Goal: Information Seeking & Learning: Learn about a topic

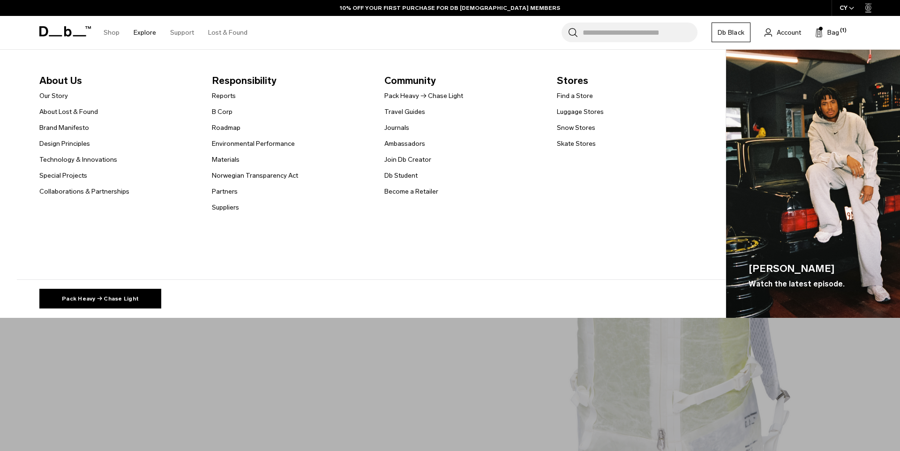
click at [382, 124] on ul "About Us Our Story About Lost & Found Brand Manifesto Design Principles Technol…" at bounding box center [376, 143] width 675 height 140
click at [390, 127] on link "Journals" at bounding box center [396, 128] width 25 height 10
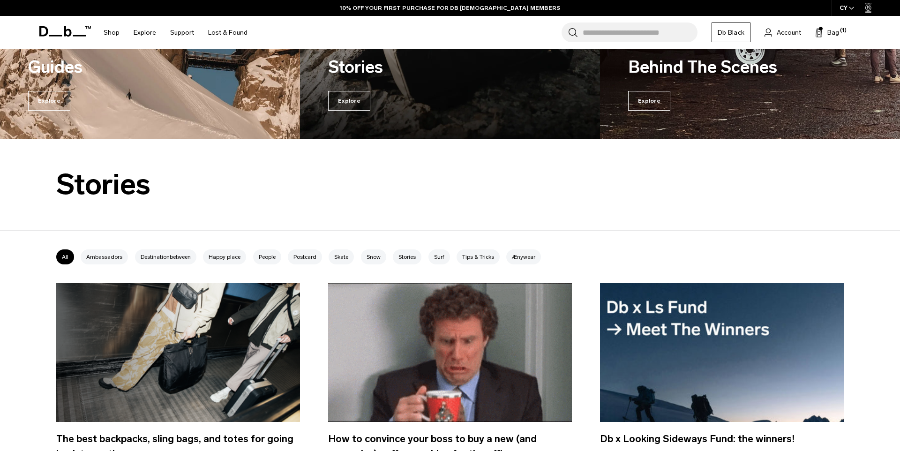
scroll to position [125, 0]
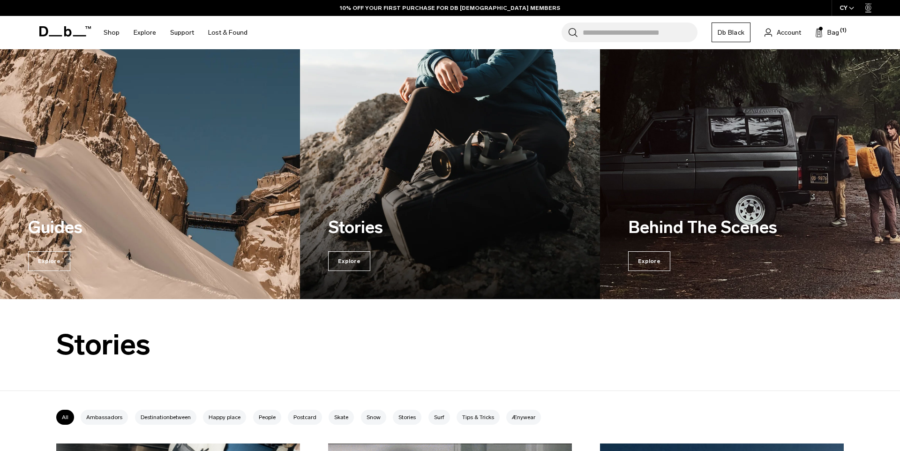
click at [42, 233] on h3 "Guides" at bounding box center [112, 227] width 169 height 25
click at [47, 262] on span "Explore" at bounding box center [49, 261] width 42 height 20
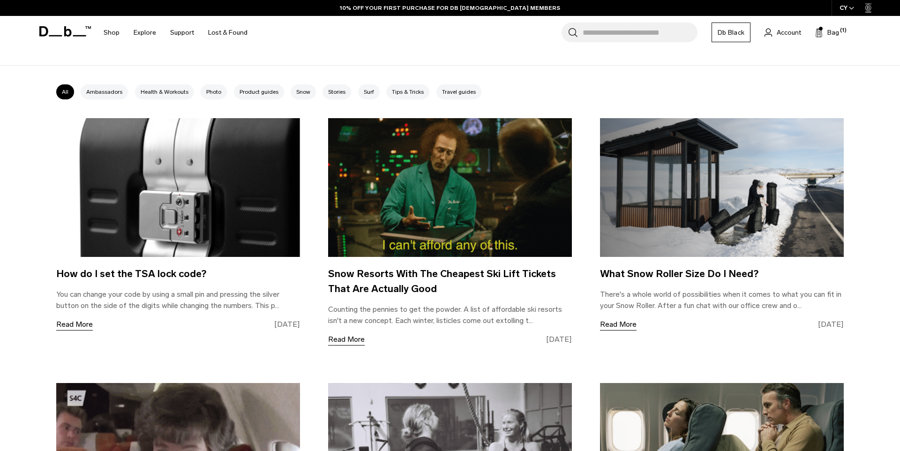
scroll to position [457, 0]
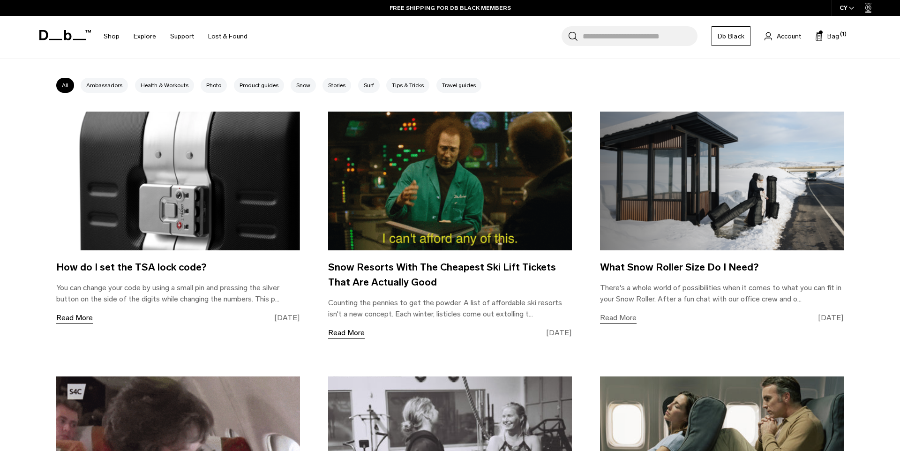
click at [612, 314] on link "Read More" at bounding box center [618, 318] width 37 height 12
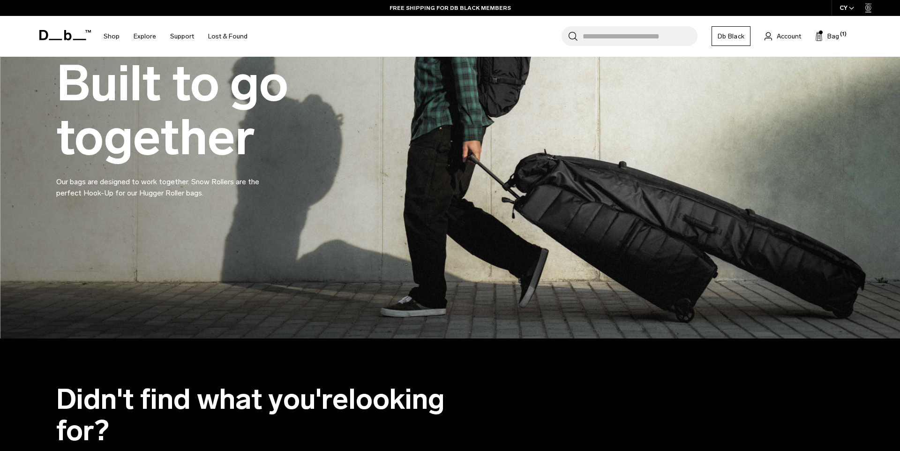
scroll to position [2090, 0]
